Goal: Navigation & Orientation: Find specific page/section

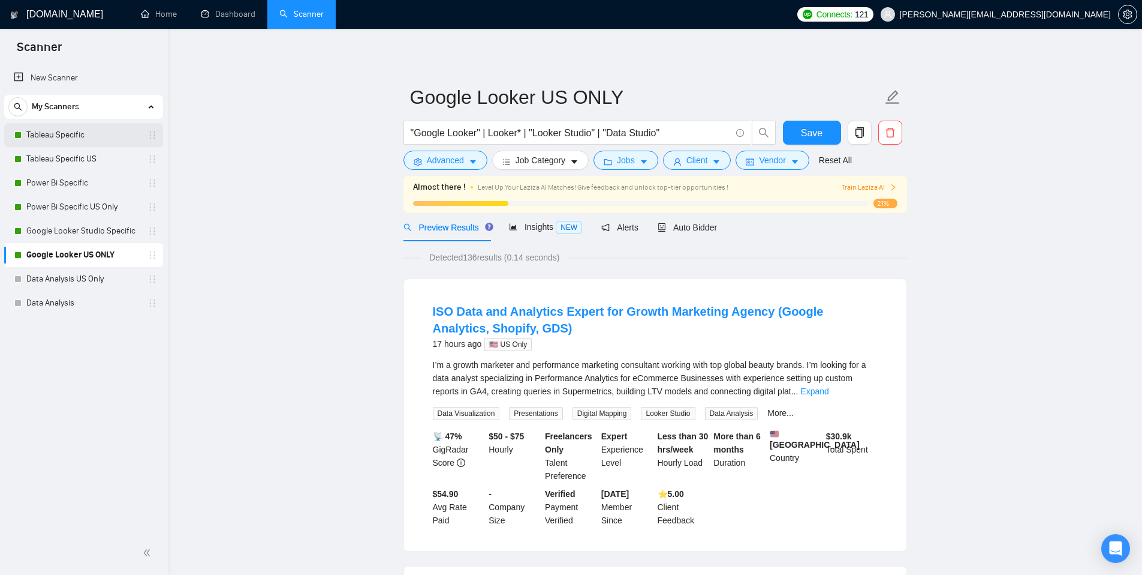
click at [84, 134] on link "Tableau Specific" at bounding box center [83, 135] width 114 height 24
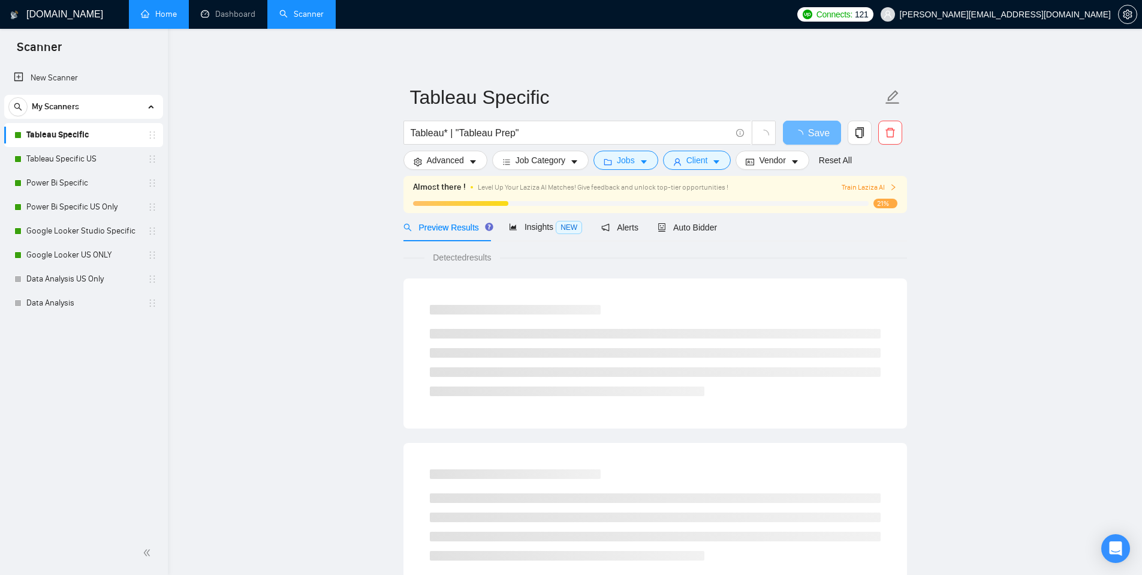
click at [150, 13] on link "Home" at bounding box center [159, 14] width 36 height 10
